Goal: Information Seeking & Learning: Learn about a topic

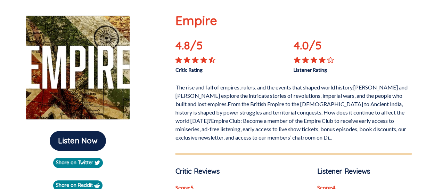
scroll to position [72, 0]
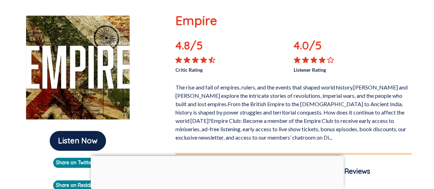
click at [218, 156] on div at bounding box center [217, 156] width 253 height 0
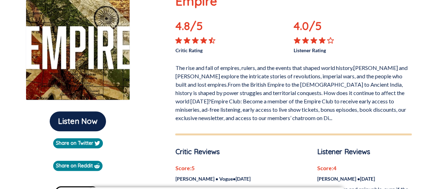
scroll to position [93, 0]
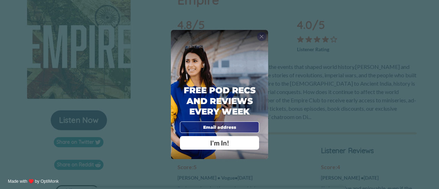
click at [259, 36] on span "X" at bounding box center [261, 36] width 4 height 6
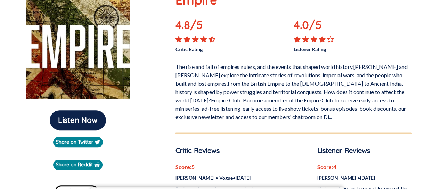
click at [181, 101] on p "The rise and fall of empires, rulers, and the events that shaped world history.…" at bounding box center [293, 90] width 236 height 61
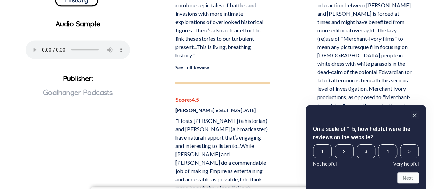
scroll to position [284, 0]
click at [414, 113] on rect "Hide survey" at bounding box center [414, 115] width 8 height 8
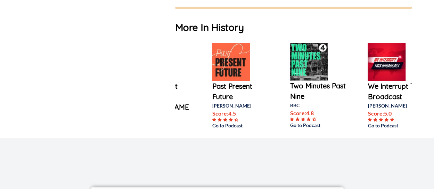
scroll to position [0, 52]
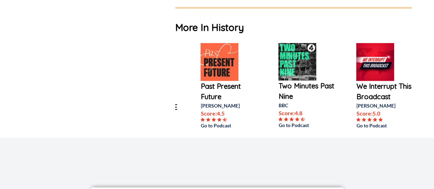
click at [267, 126] on div "In Retrospect with Susie Banikarim and... Go to Podcast Past Present Future Dav…" at bounding box center [293, 87] width 236 height 88
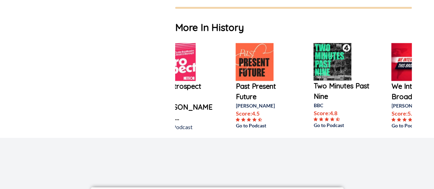
scroll to position [0, 0]
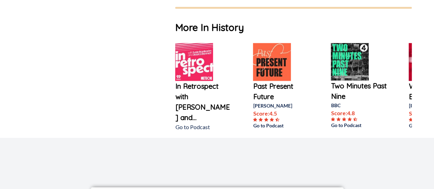
click at [192, 109] on p "In Retrospect with Susie Banikarim and..." at bounding box center [203, 102] width 56 height 42
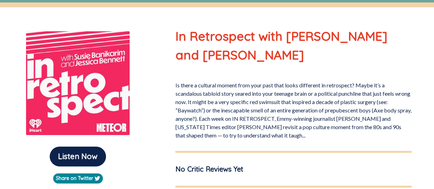
scroll to position [58, 0]
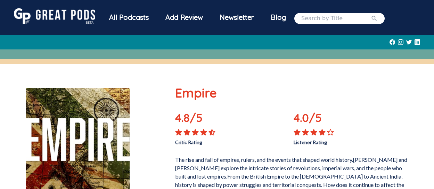
scroll to position [635, 0]
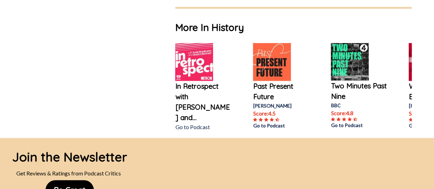
click at [272, 72] on img at bounding box center [272, 62] width 38 height 38
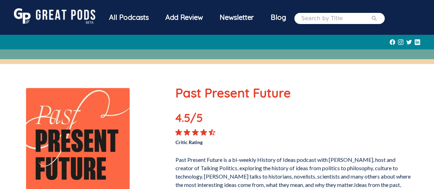
scroll to position [0, 0]
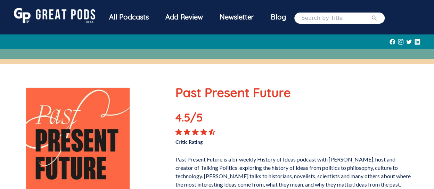
click at [136, 16] on div "All Podcasts" at bounding box center [129, 17] width 56 height 18
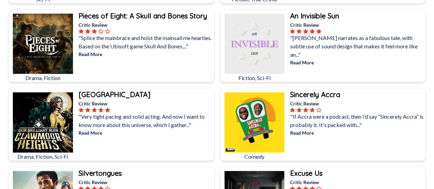
scroll to position [317, 0]
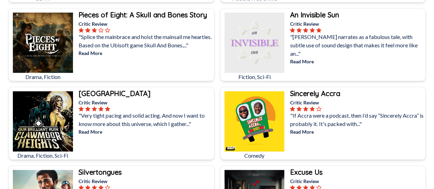
click at [318, 14] on b "An Invisible Sun" at bounding box center [314, 14] width 49 height 9
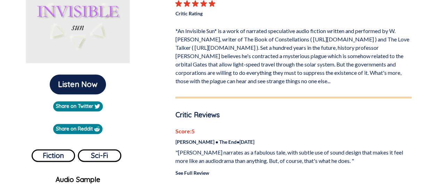
scroll to position [130, 0]
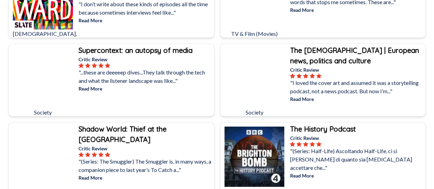
scroll to position [831, 0]
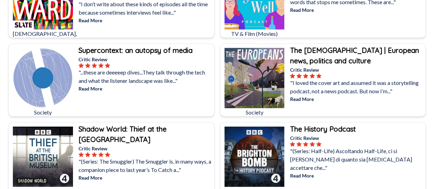
click at [309, 95] on p "Read More" at bounding box center [357, 98] width 134 height 7
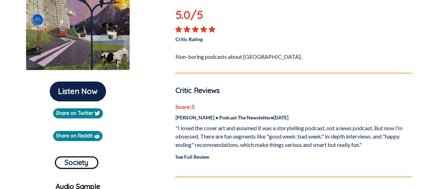
scroll to position [123, 0]
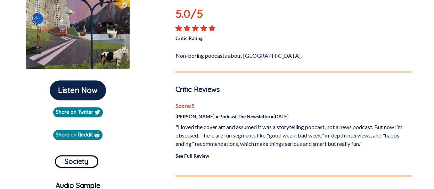
click at [189, 153] on link "See Full Review" at bounding box center [192, 155] width 34 height 6
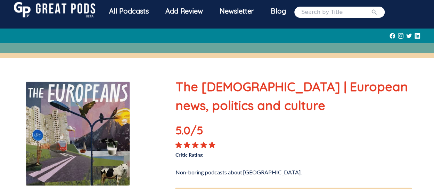
scroll to position [0, 0]
